Goal: Task Accomplishment & Management: Complete application form

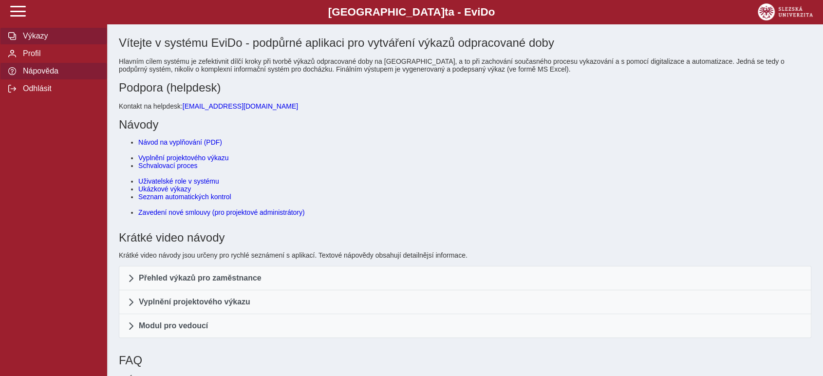
click at [63, 38] on span "Výkazy" at bounding box center [59, 36] width 79 height 9
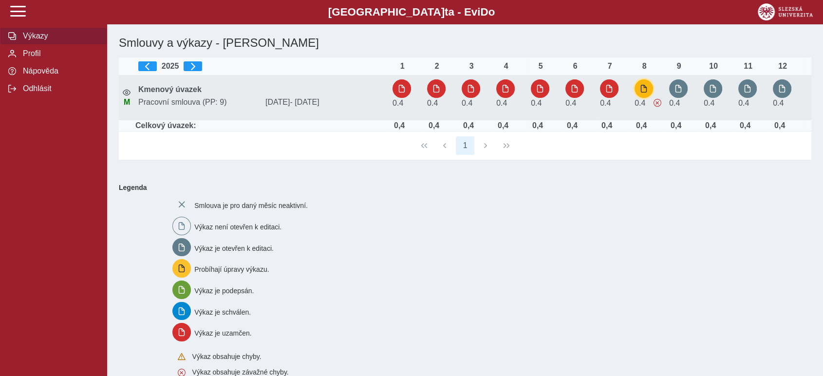
click at [649, 95] on button "button" at bounding box center [644, 88] width 19 height 19
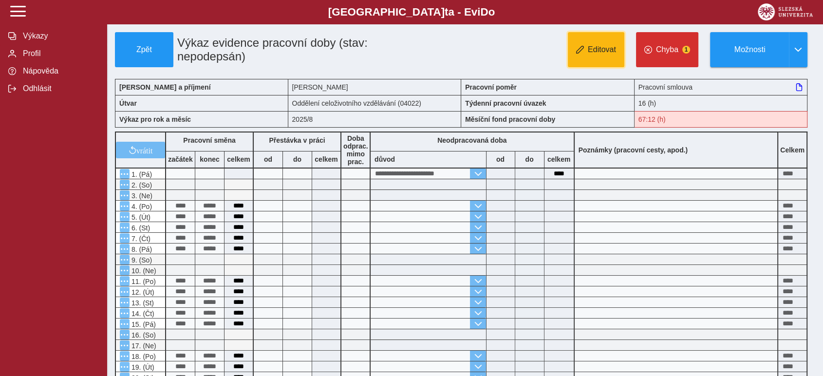
click at [613, 48] on span "Editovat" at bounding box center [602, 49] width 28 height 9
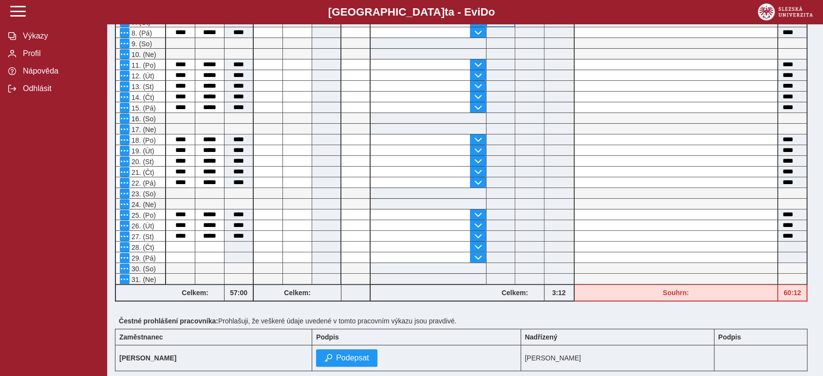
scroll to position [270, 0]
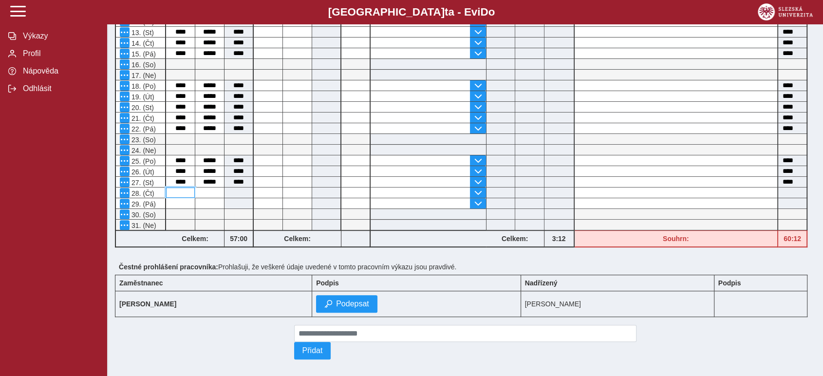
click at [182, 193] on input at bounding box center [180, 193] width 29 height 10
type input "*"
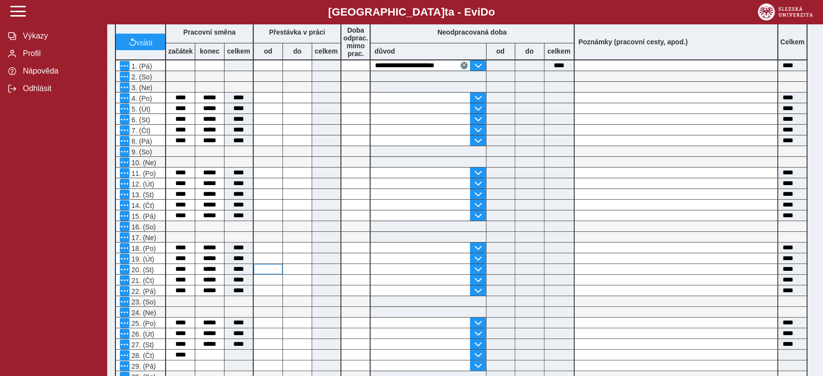
scroll to position [216, 0]
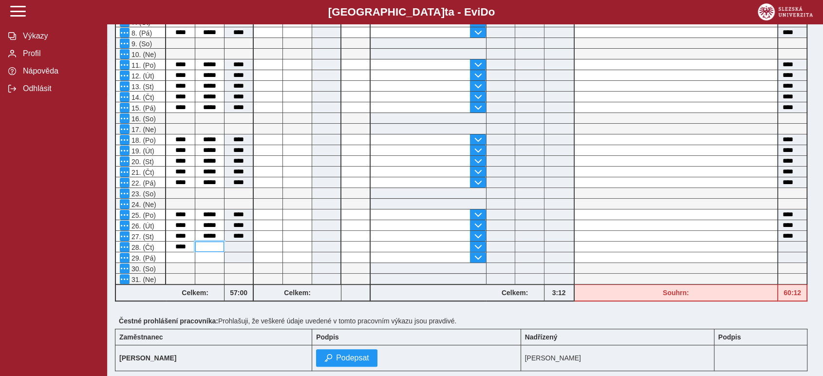
click at [214, 245] on input at bounding box center [209, 247] width 29 height 10
type input "**"
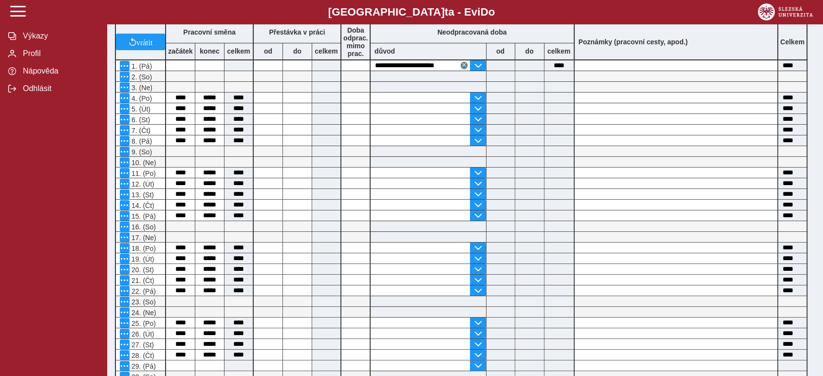
scroll to position [162, 0]
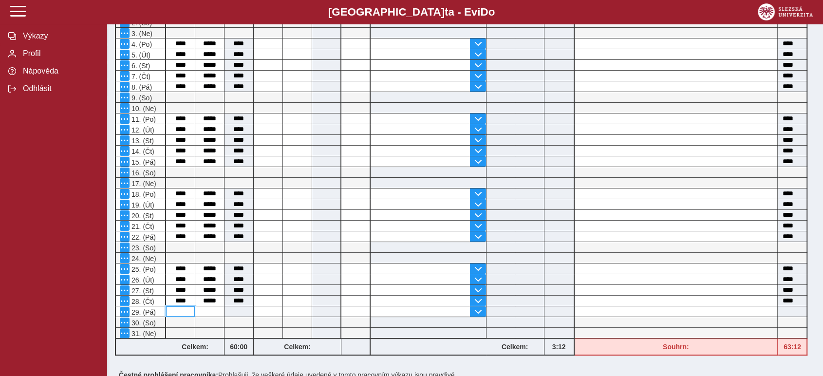
click at [191, 306] on input at bounding box center [180, 311] width 29 height 10
type input "*"
click at [213, 307] on input at bounding box center [209, 311] width 29 height 10
type input "**"
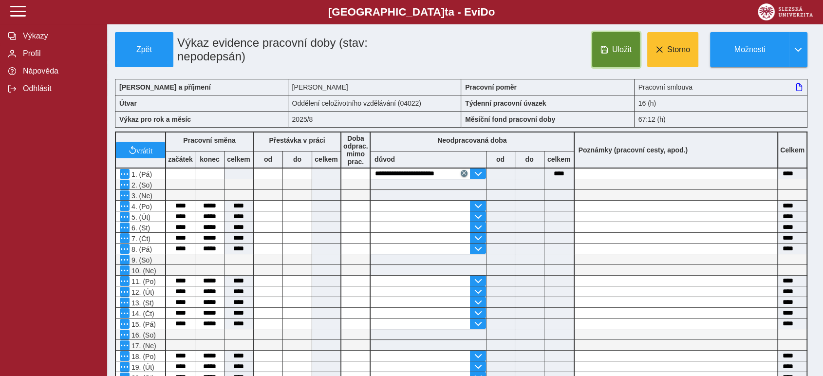
click at [628, 60] on button "Uložit" at bounding box center [616, 49] width 48 height 35
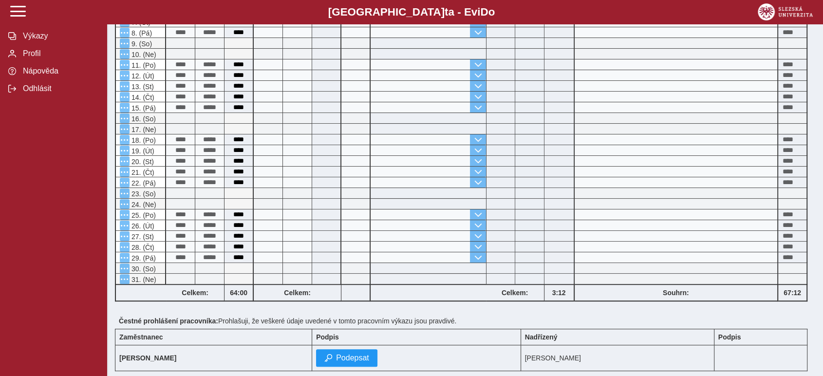
scroll to position [279, 0]
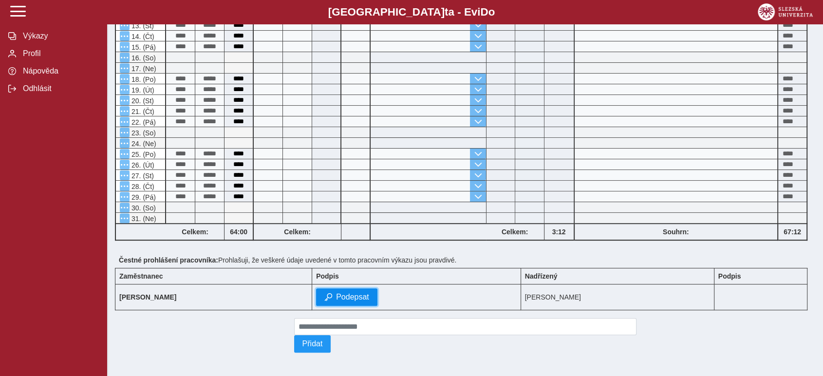
click at [369, 296] on span "Podepsat" at bounding box center [352, 297] width 33 height 9
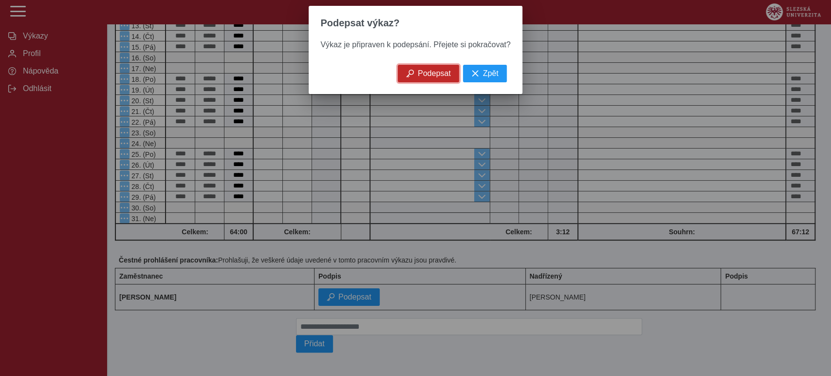
click at [421, 78] on span "Podepsat" at bounding box center [434, 73] width 33 height 9
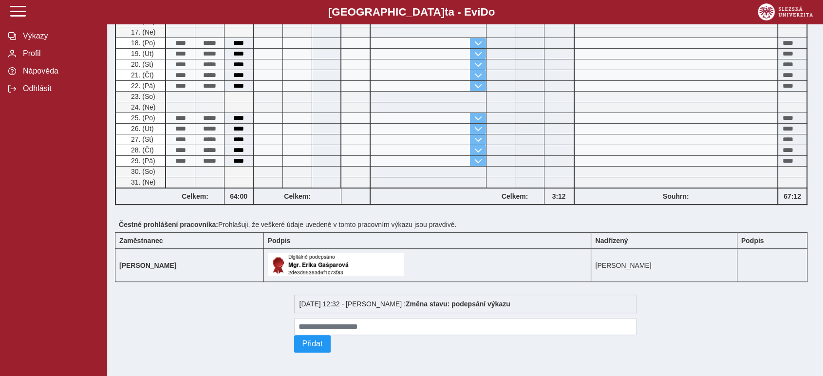
scroll to position [0, 0]
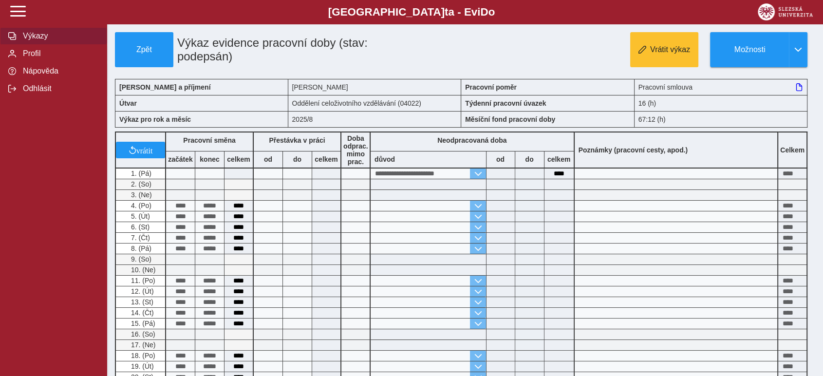
click at [41, 37] on span "Výkazy" at bounding box center [59, 36] width 79 height 9
